Goal: Information Seeking & Learning: Learn about a topic

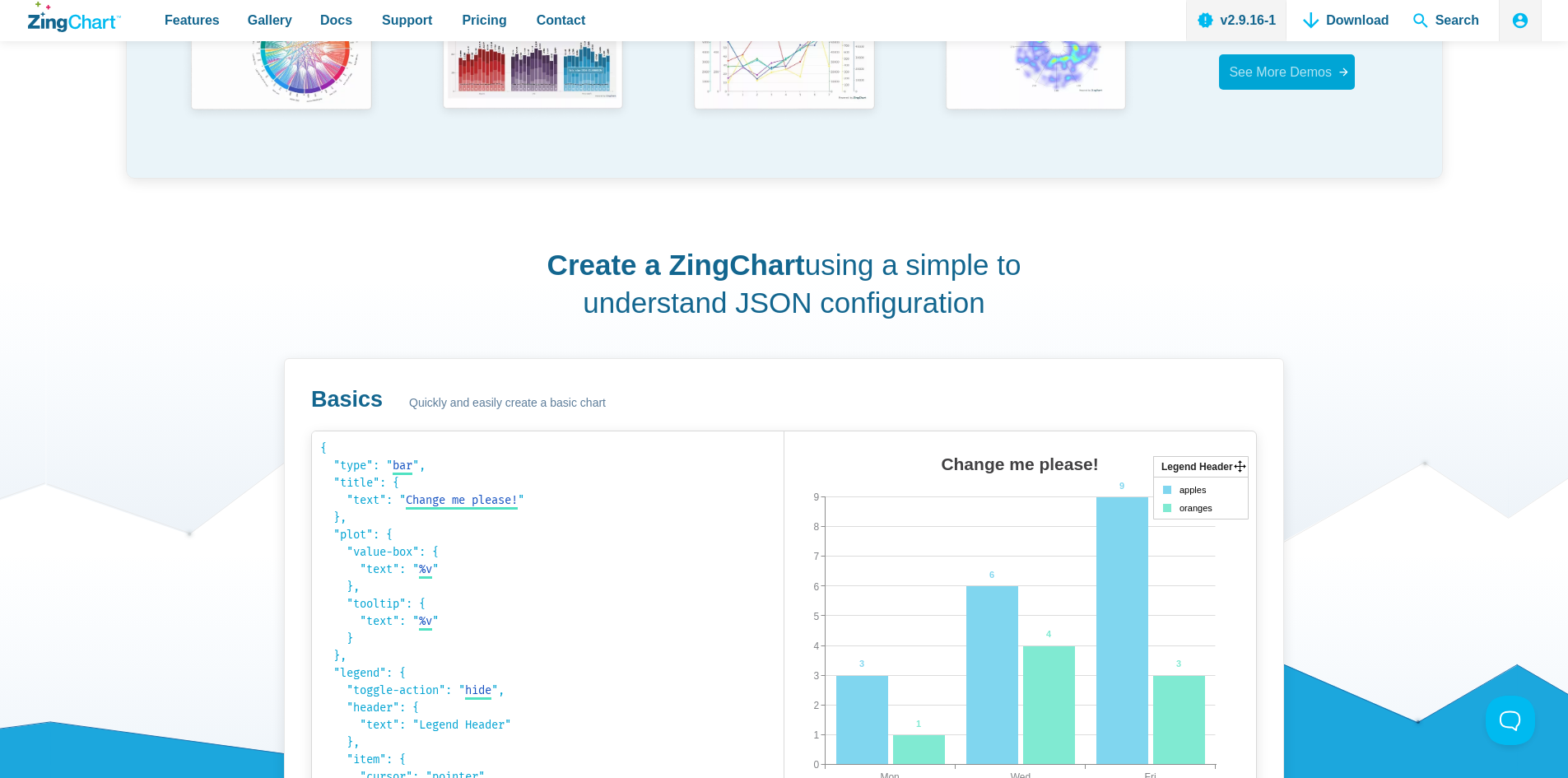
click at [1296, 63] on span "See More Demos" at bounding box center [1280, 72] width 103 height 22
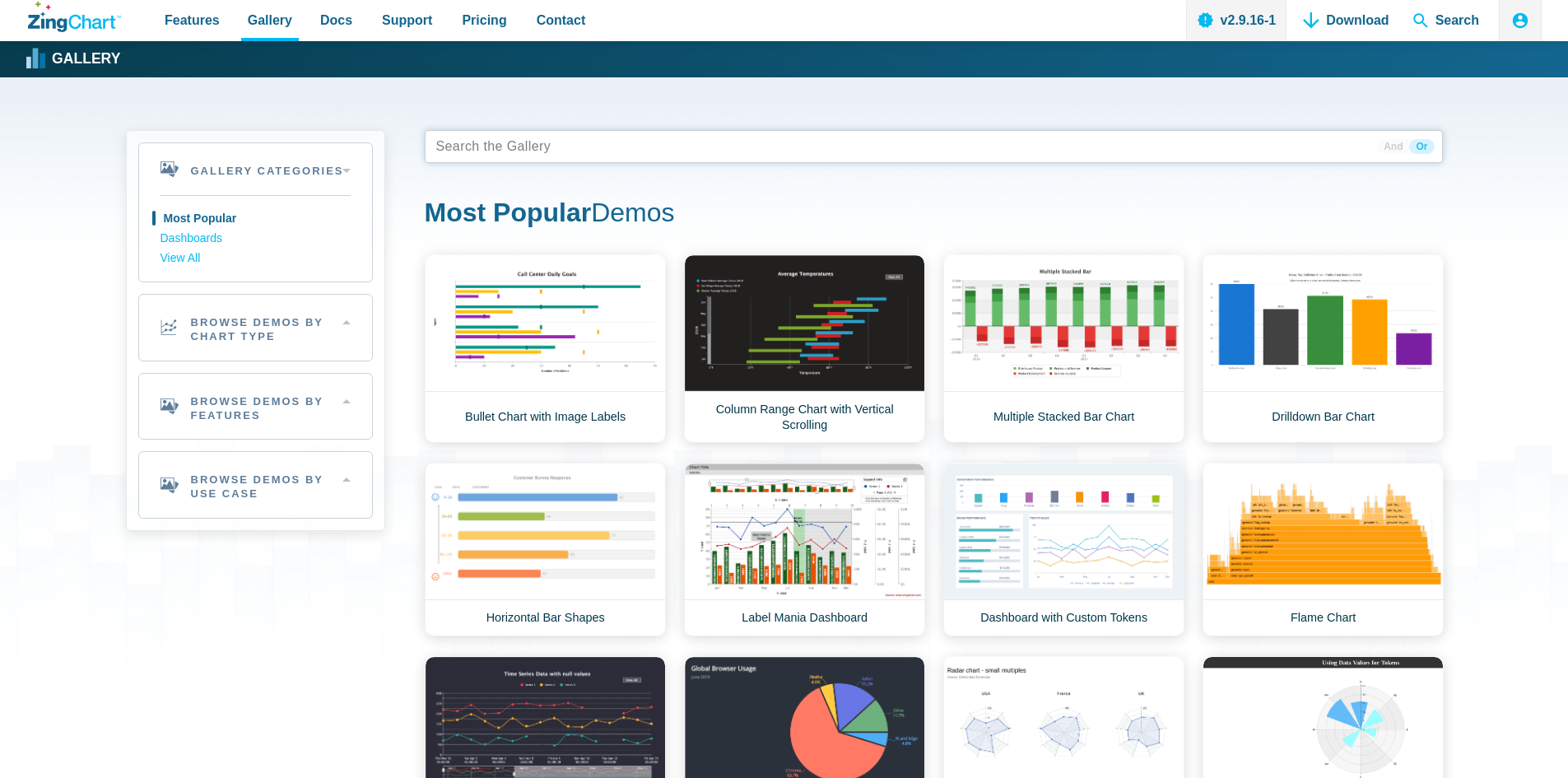
click at [585, 154] on tags "App Content" at bounding box center [934, 147] width 1018 height 33
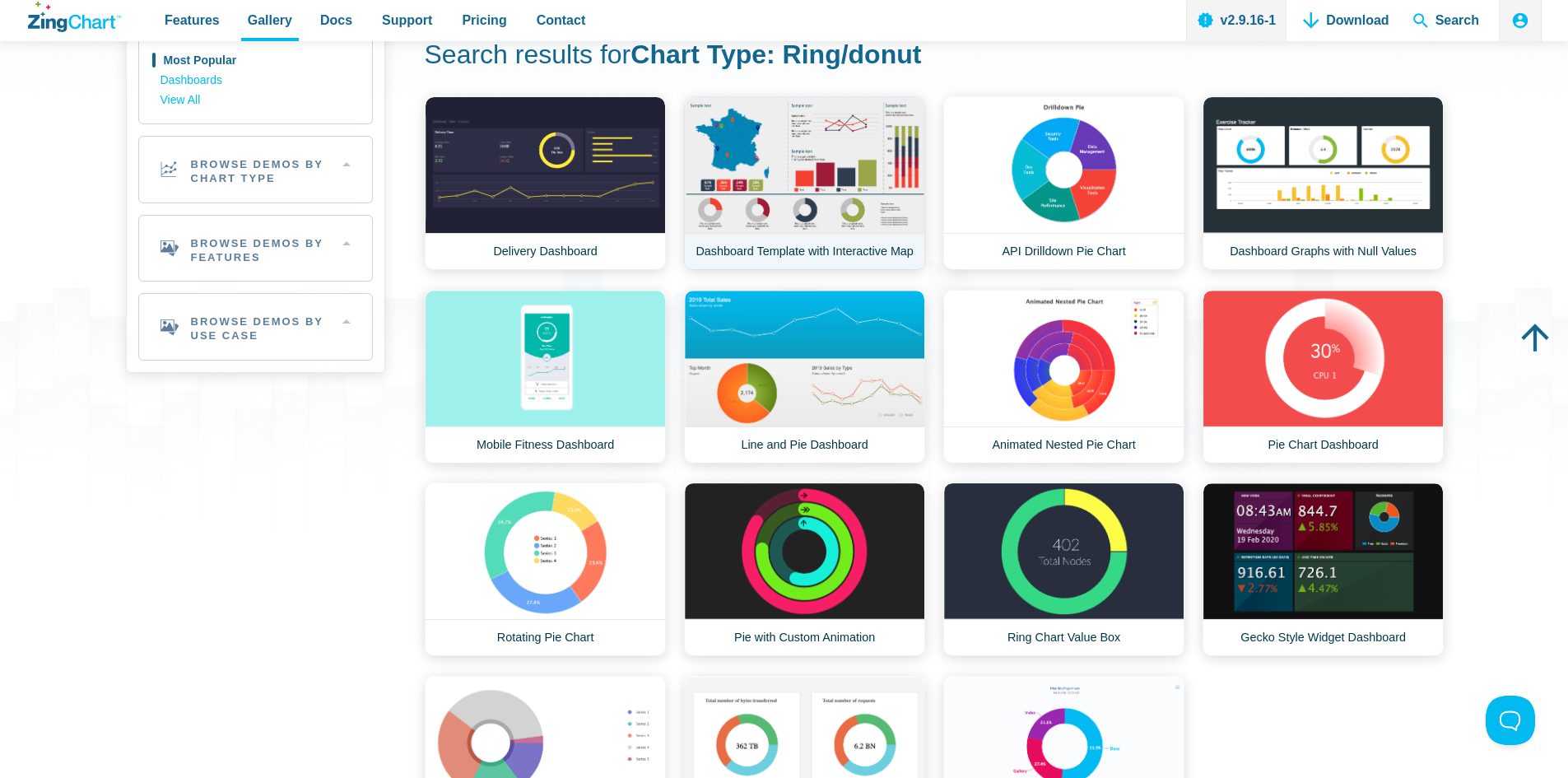
scroll to position [247, 0]
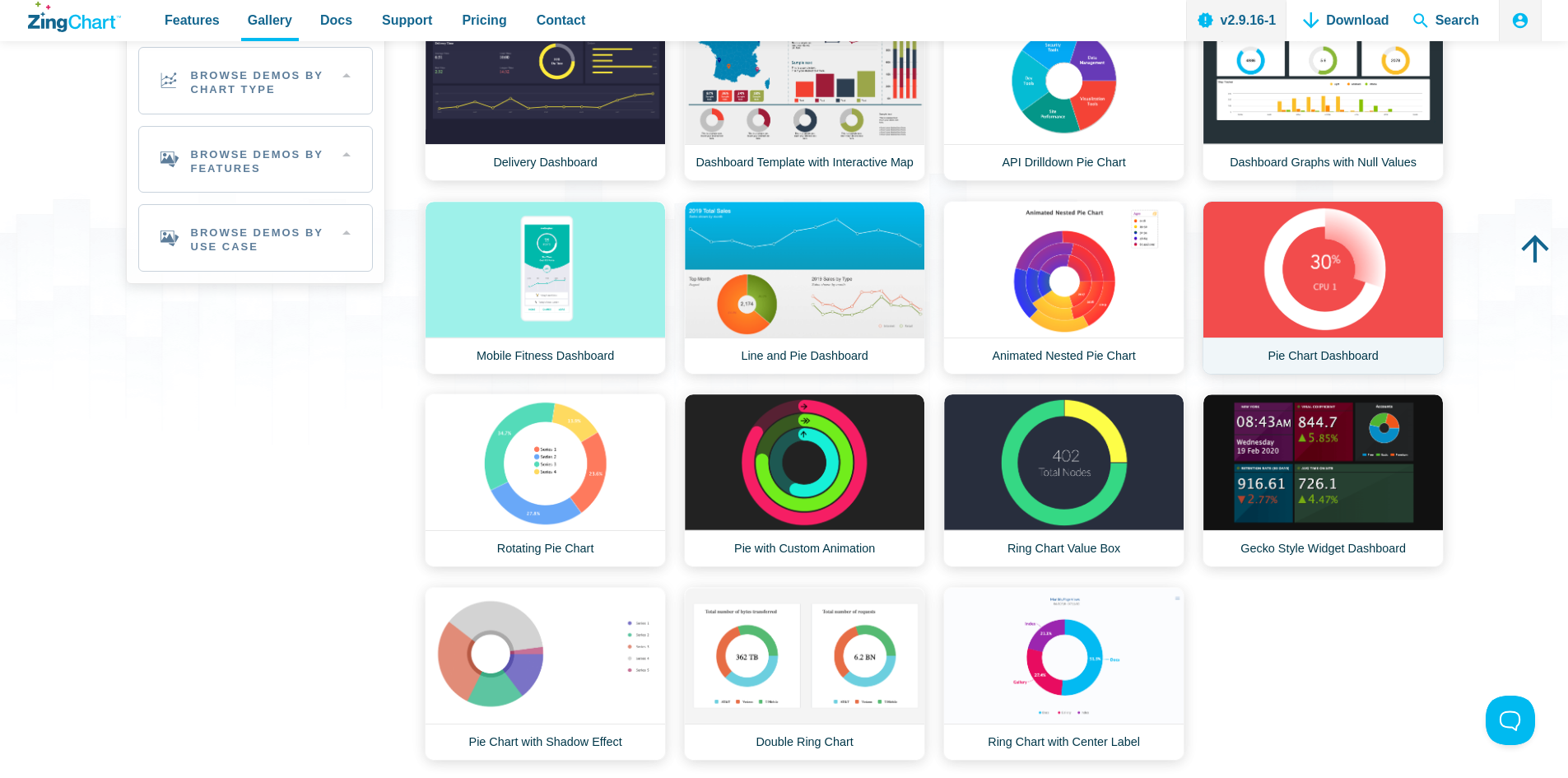
click at [1377, 359] on link "Pie Chart Dashboard" at bounding box center [1323, 287] width 241 height 173
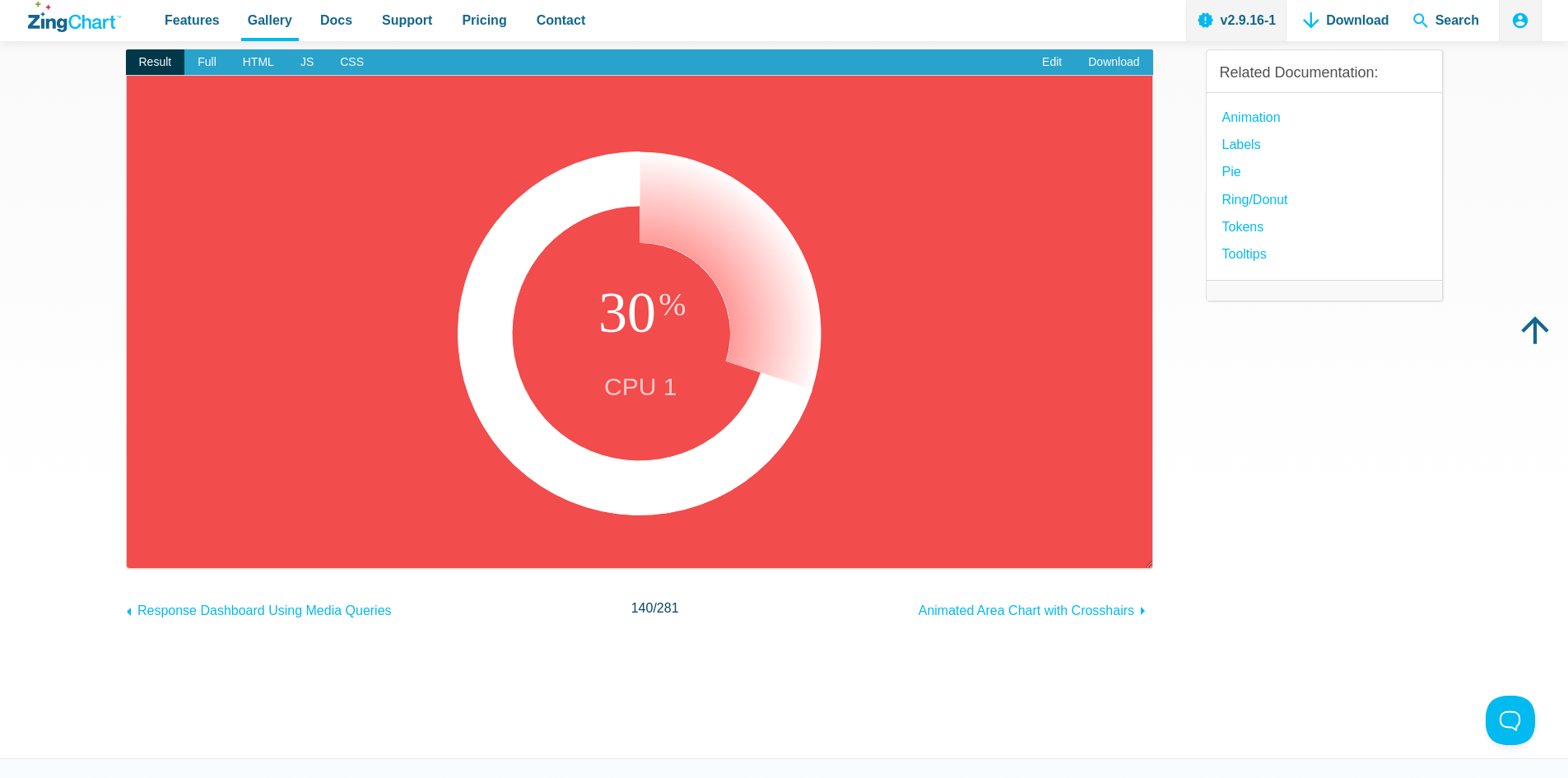
scroll to position [164, 0]
click at [1225, 197] on link "Ring/Donut" at bounding box center [1255, 201] width 66 height 22
